Goal: Task Accomplishment & Management: Use online tool/utility

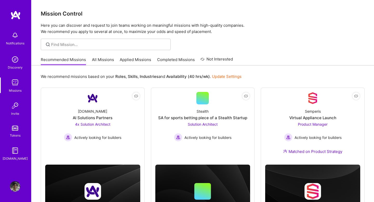
click at [106, 59] on link "All Missions" at bounding box center [103, 61] width 22 height 9
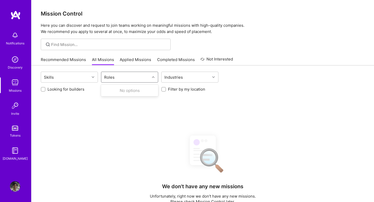
click at [119, 78] on div "Roles" at bounding box center [125, 77] width 49 height 10
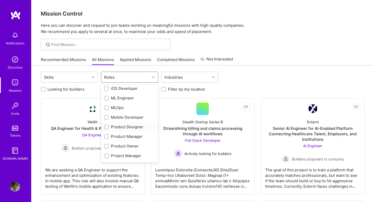
scroll to position [179, 0]
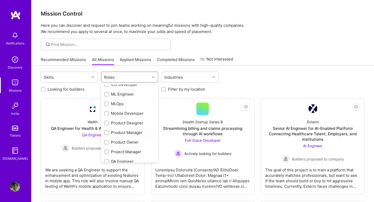
click at [116, 133] on div "Product Manager" at bounding box center [129, 132] width 51 height 5
checkbox input "true"
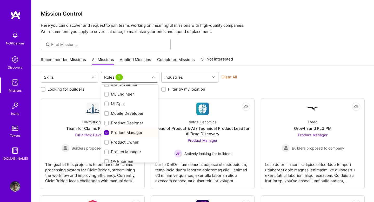
scroll to position [189, 0]
click at [116, 133] on div "Product Owner" at bounding box center [129, 131] width 51 height 5
checkbox input "true"
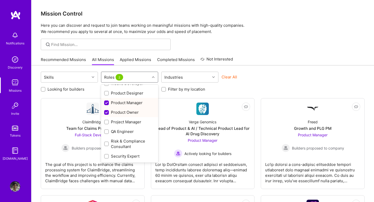
scroll to position [214, 0]
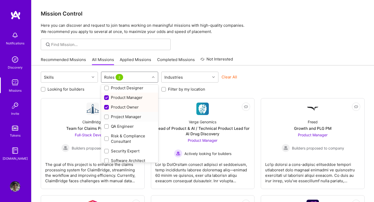
click at [120, 117] on div "Project Manager" at bounding box center [129, 116] width 51 height 5
checkbox input "true"
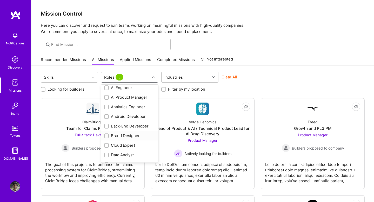
scroll to position [0, 0]
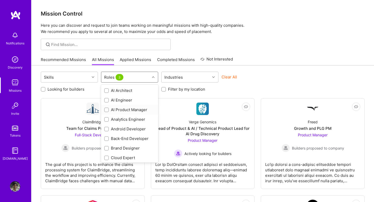
click at [123, 110] on div "AI Product Manager" at bounding box center [129, 109] width 51 height 5
checkbox input "true"
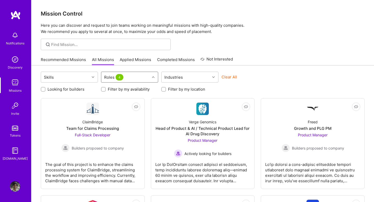
click at [153, 77] on icon at bounding box center [153, 77] width 3 height 3
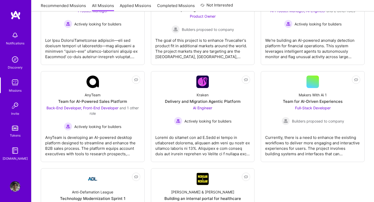
scroll to position [155, 0]
